Goal: Task Accomplishment & Management: Use online tool/utility

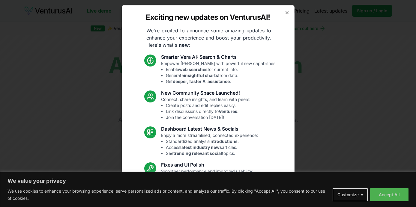
click at [288, 13] on icon "button" at bounding box center [287, 12] width 5 height 5
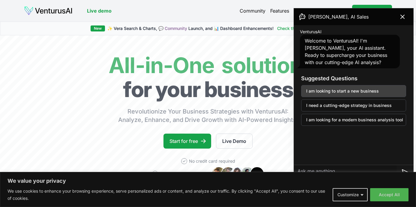
click at [332, 93] on button "I am looking to start a new business" at bounding box center [353, 91] width 105 height 12
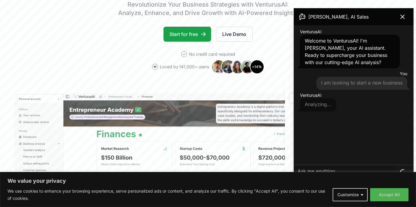
scroll to position [111, 0]
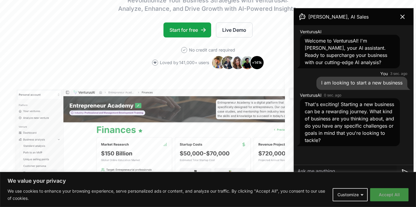
click at [379, 191] on button "Accept All" at bounding box center [389, 194] width 38 height 13
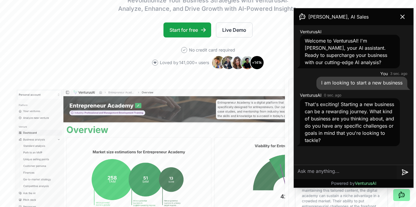
click at [336, 174] on textarea at bounding box center [345, 172] width 103 height 14
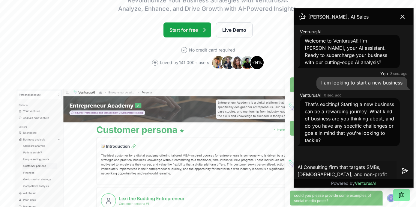
type textarea "AI Consulting firm that targets SMBs, [DEMOGRAPHIC_DATA], and non-profits"
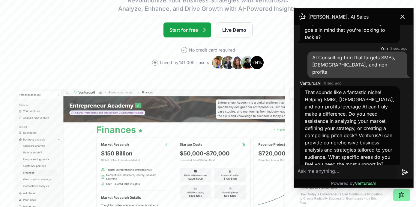
scroll to position [105, 0]
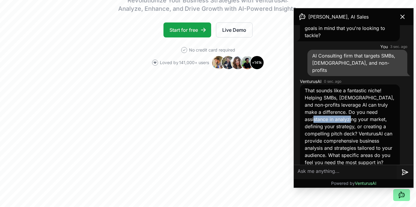
drag, startPoint x: 305, startPoint y: 113, endPoint x: 344, endPoint y: 110, distance: 38.8
click at [345, 111] on span "That sounds like a fantastic niche! Helping SMBs, [DEMOGRAPHIC_DATA], and non-p…" at bounding box center [350, 127] width 90 height 78
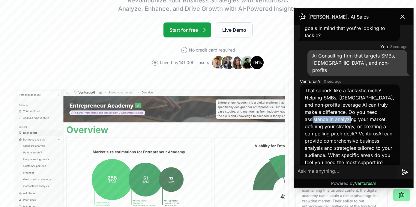
click at [345, 111] on span "That sounds like a fantastic niche! Helping SMBs, [DEMOGRAPHIC_DATA], and non-p…" at bounding box center [350, 127] width 90 height 78
click at [318, 111] on span "That sounds like a fantastic niche! Helping SMBs, [DEMOGRAPHIC_DATA], and non-p…" at bounding box center [350, 127] width 90 height 78
copy span "analyzing"
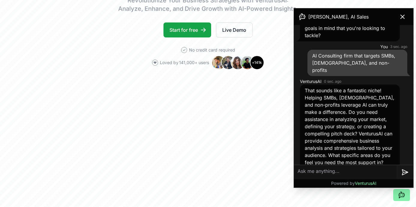
click at [318, 173] on textarea at bounding box center [345, 172] width 103 height 14
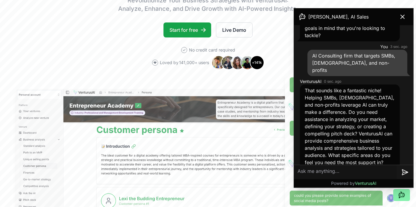
paste textarea "analyzing"
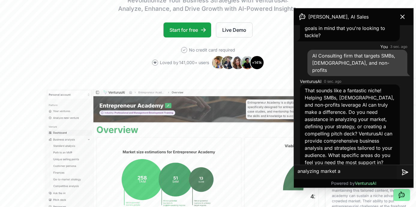
type textarea "analyzing market"
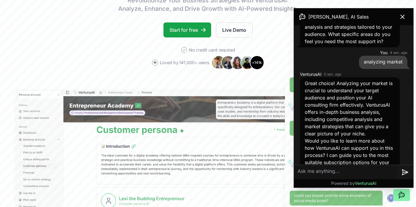
scroll to position [233, 0]
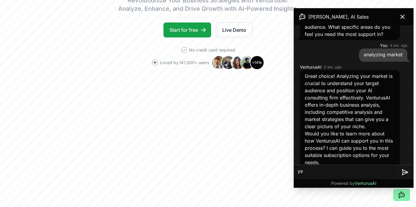
type textarea "yes"
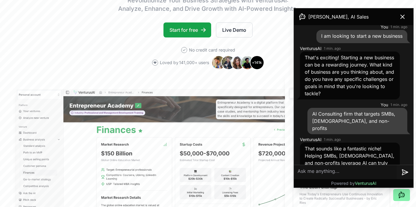
scroll to position [47, 0]
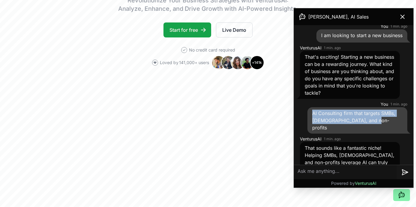
drag, startPoint x: 313, startPoint y: 112, endPoint x: 384, endPoint y: 119, distance: 71.5
click at [384, 119] on div "AI Consulting firm that targets SMBs, [DEMOGRAPHIC_DATA], and non-profits" at bounding box center [358, 120] width 100 height 26
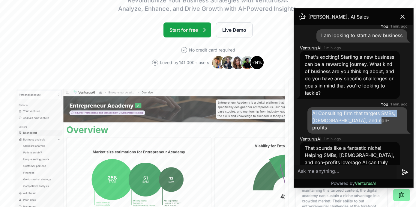
copy span "AI Consulting firm that targets SMBs, [DEMOGRAPHIC_DATA], and non-profits"
click at [185, 31] on link "Start for free" at bounding box center [188, 30] width 48 height 15
